Goal: Information Seeking & Learning: Learn about a topic

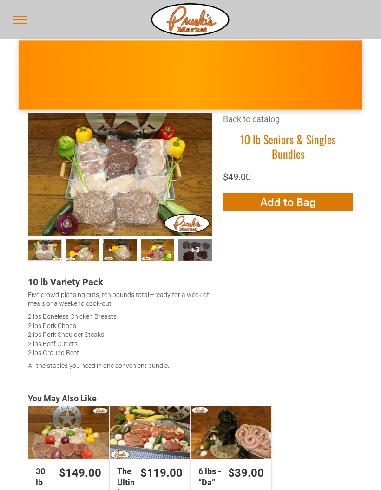
click at [260, 119] on link "Back to catalog" at bounding box center [251, 119] width 57 height 10
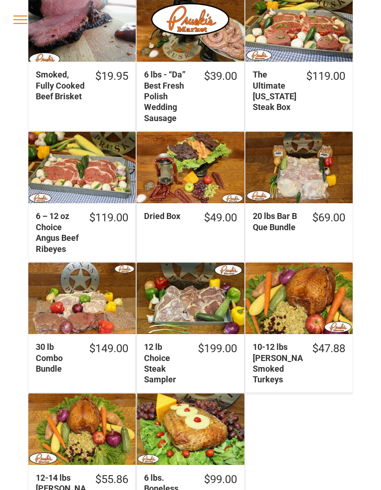
scroll to position [315, 0]
click at [328, 314] on div "10-12 lbs [PERSON_NAME] Smoked Turkeys" at bounding box center [298, 298] width 107 height 71
